Goal: Navigation & Orientation: Find specific page/section

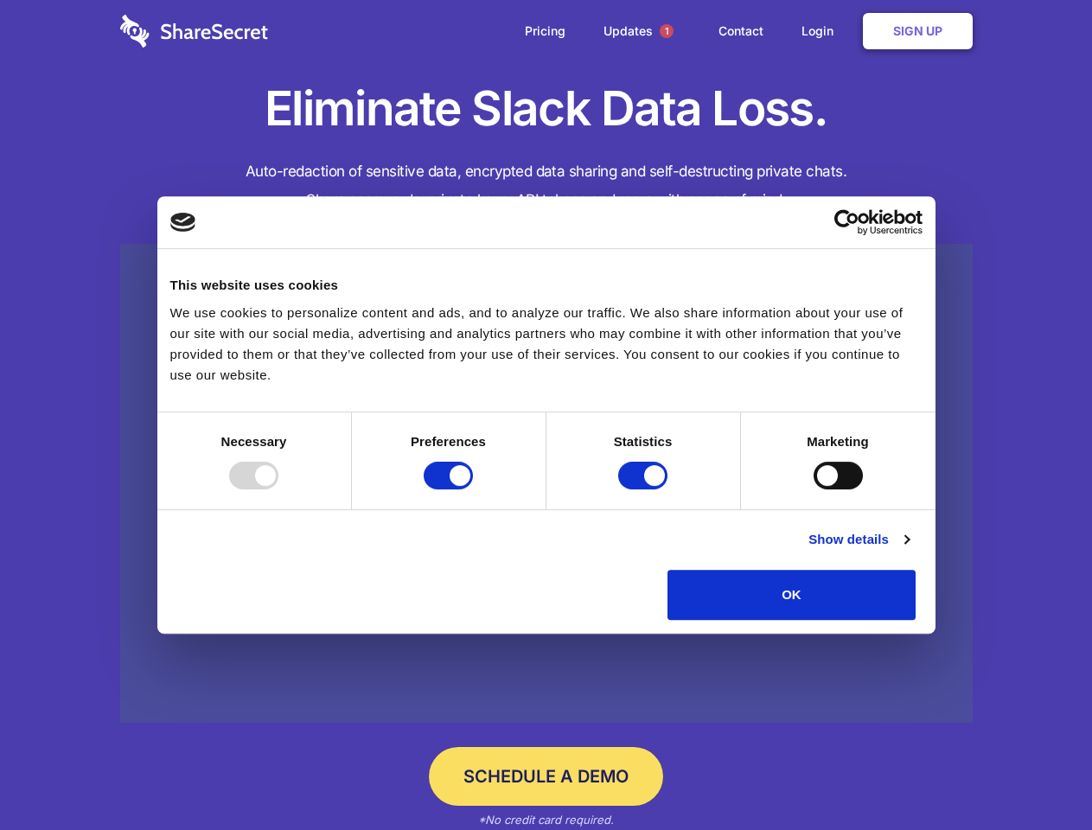
click at [278, 489] on div at bounding box center [253, 476] width 49 height 28
click at [473, 489] on input "Preferences" at bounding box center [448, 476] width 49 height 28
checkbox input "false"
click at [645, 489] on input "Statistics" at bounding box center [642, 476] width 49 height 28
checkbox input "false"
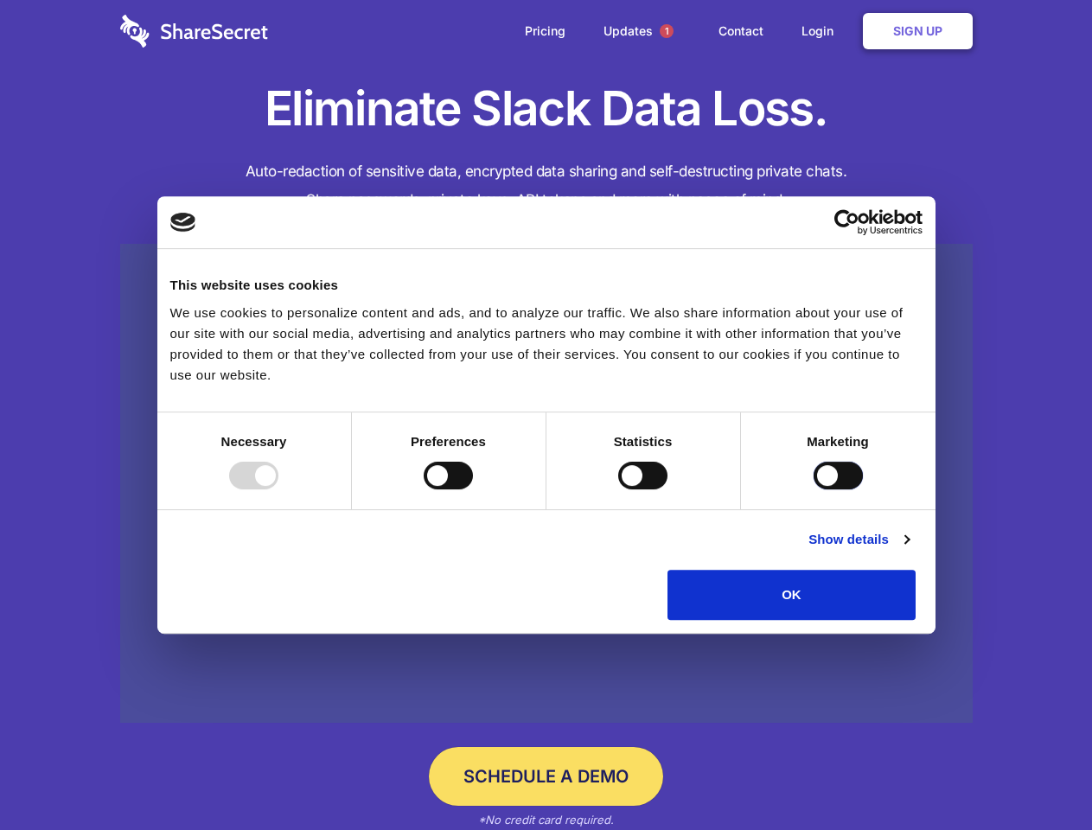
click at [814, 489] on input "Marketing" at bounding box center [838, 476] width 49 height 28
checkbox input "true"
click at [909, 550] on link "Show details" at bounding box center [858, 539] width 100 height 21
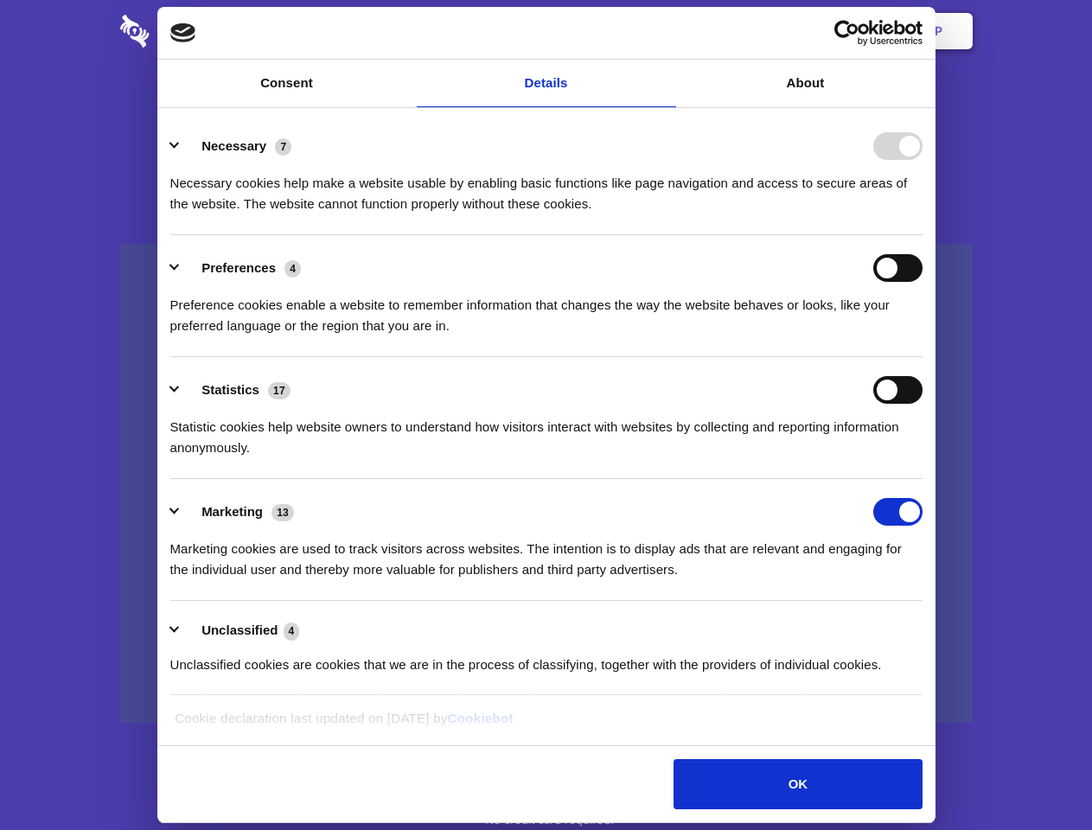
click at [923, 235] on li "Necessary 7 Necessary cookies help make a website usable by enabling basic func…" at bounding box center [546, 174] width 752 height 122
click at [666, 31] on span "1" at bounding box center [667, 31] width 14 height 14
